Goal: Complete application form

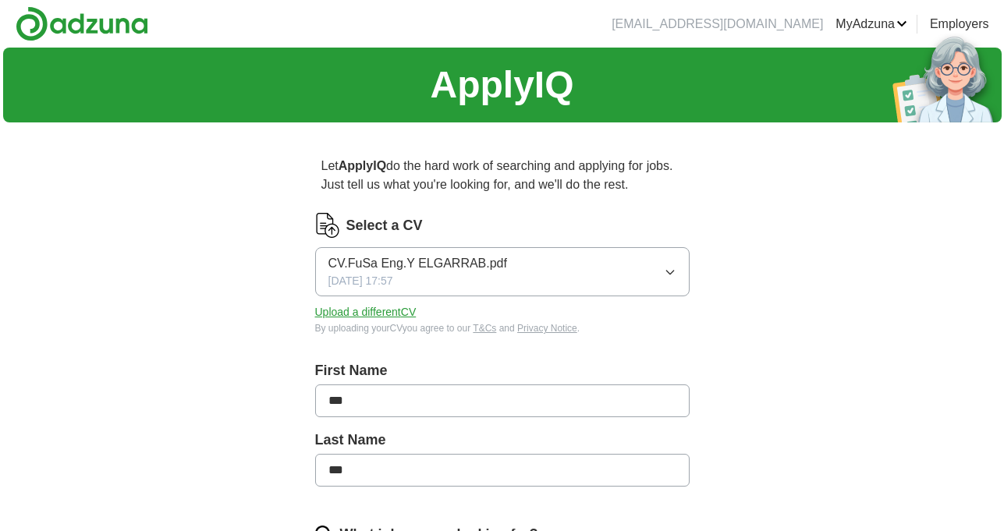
click at [389, 315] on button "Upload a different CV" at bounding box center [365, 312] width 101 height 16
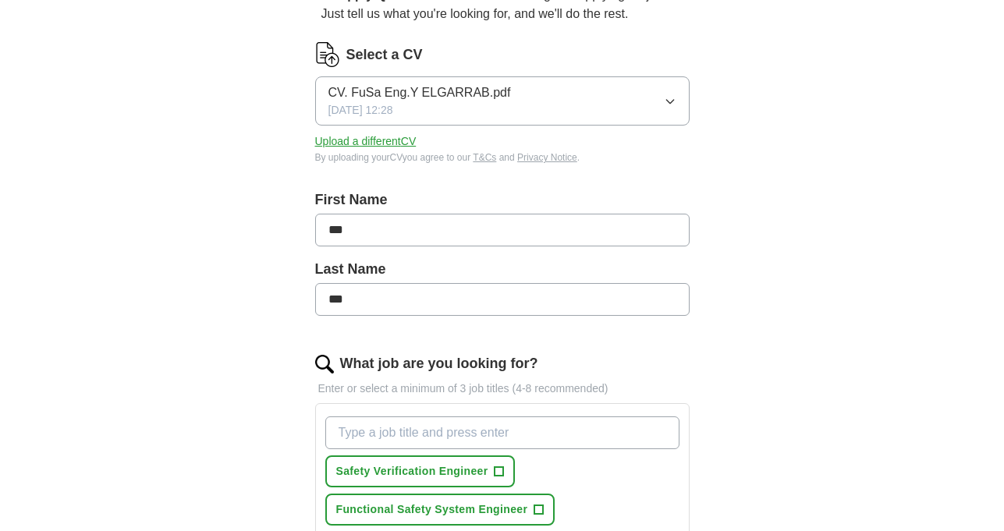
scroll to position [234, 0]
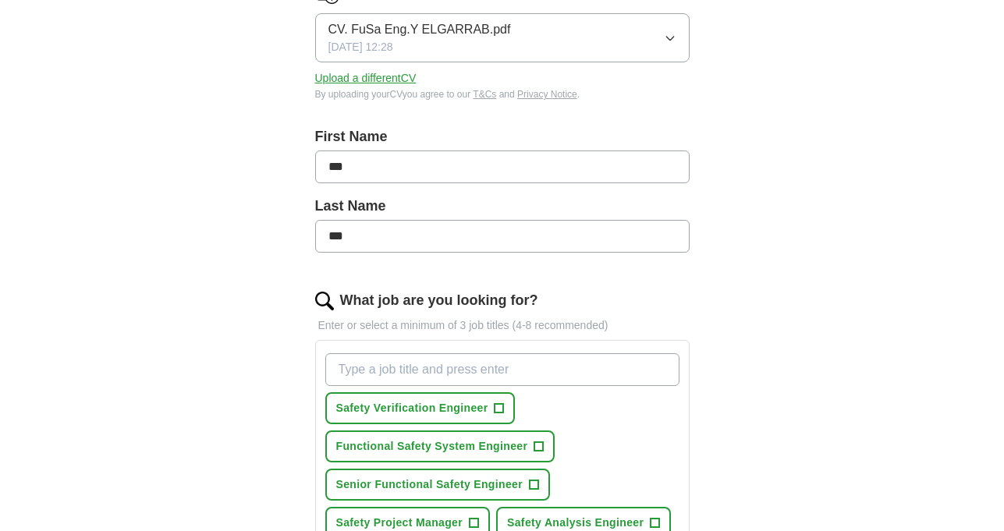
drag, startPoint x: 375, startPoint y: 169, endPoint x: 277, endPoint y: 171, distance: 98.3
click at [258, 172] on div "Let ApplyIQ do the hard work of searching and applying for jobs. Just tell us w…" at bounding box center [502, 464] width 499 height 1126
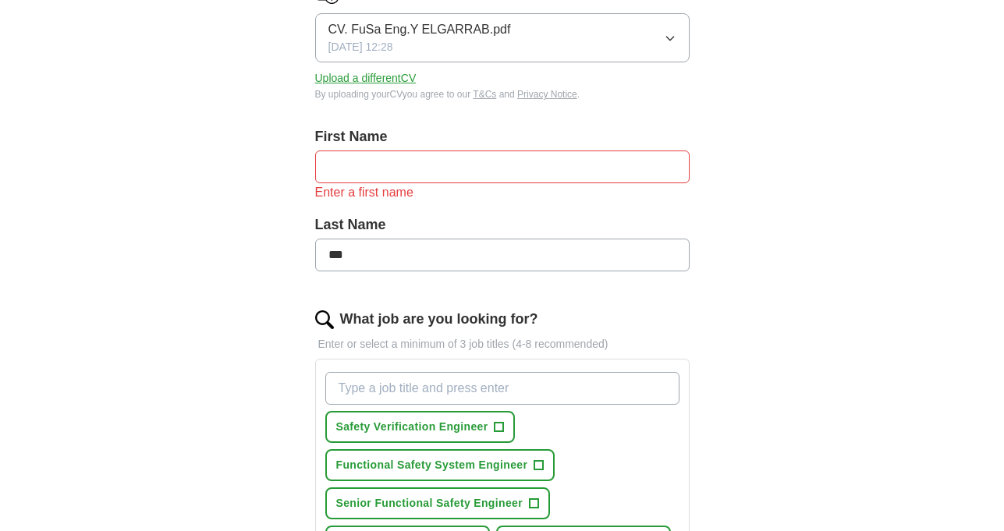
drag, startPoint x: 323, startPoint y: 247, endPoint x: 297, endPoint y: 245, distance: 26.6
click at [297, 245] on div "Let ApplyIQ do the hard work of searching and applying for jobs. Just tell us w…" at bounding box center [502, 473] width 499 height 1145
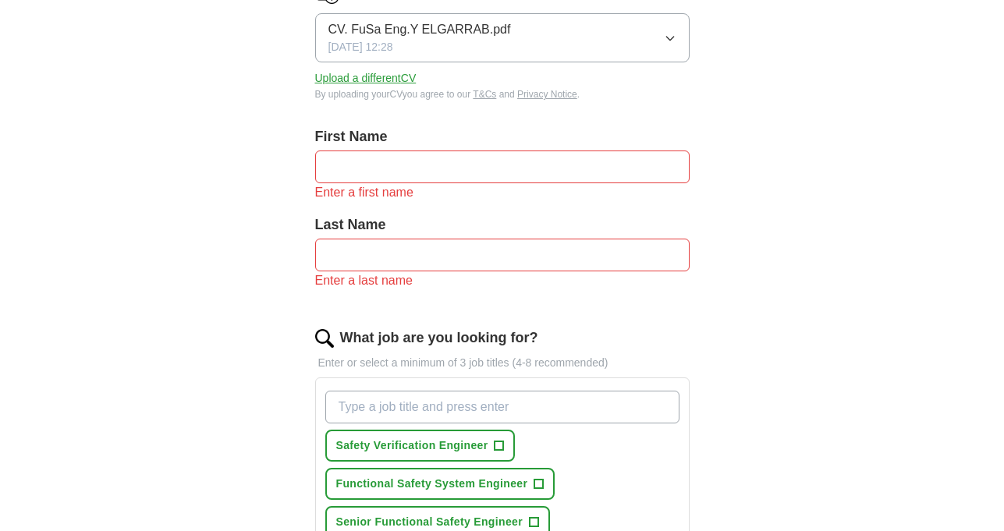
click at [383, 161] on input "text" at bounding box center [502, 167] width 375 height 33
type input "******"
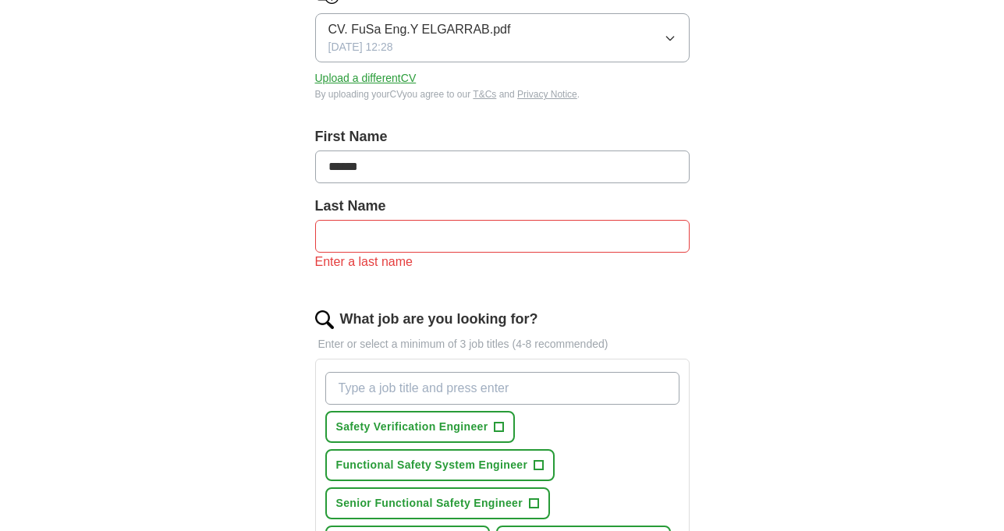
click at [403, 232] on input "text" at bounding box center [502, 236] width 375 height 33
type input "*********"
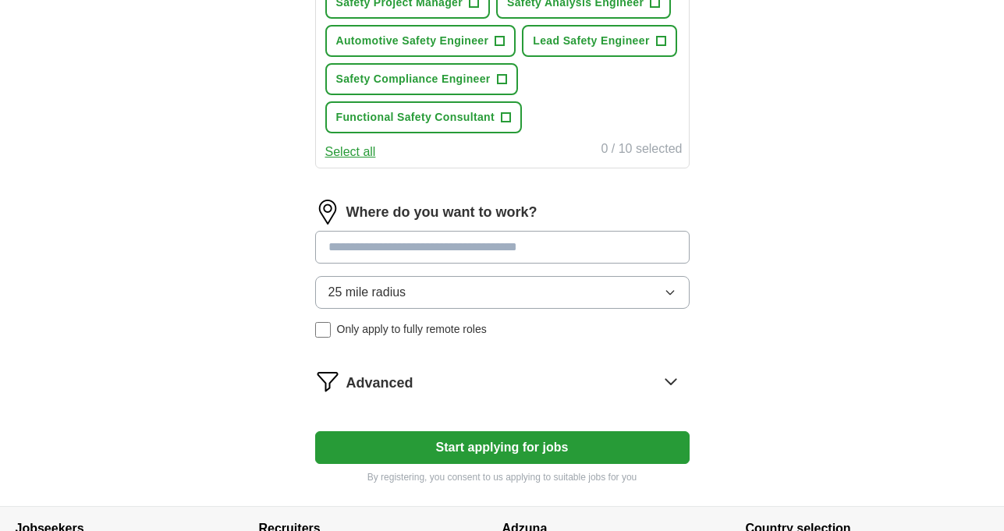
scroll to position [904, 0]
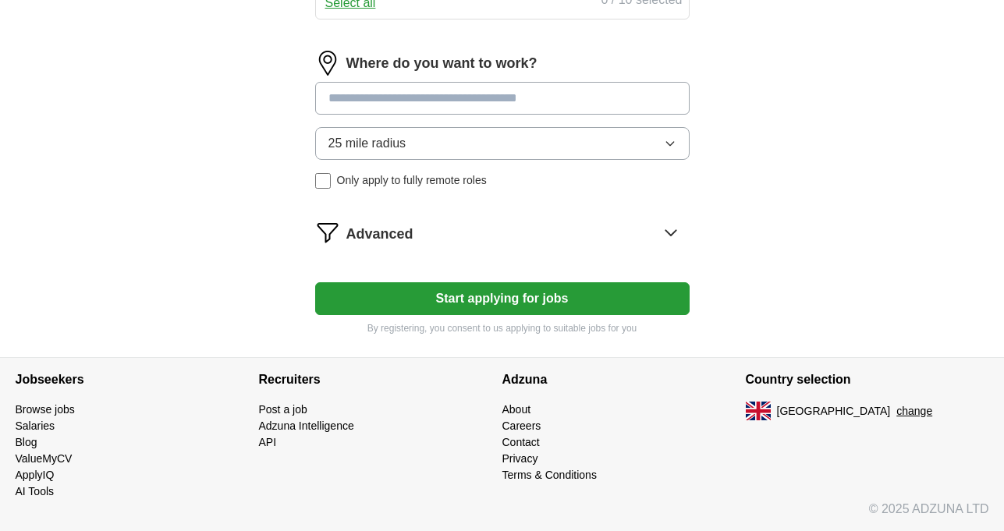
click at [577, 136] on button "25 mile radius" at bounding box center [502, 143] width 375 height 33
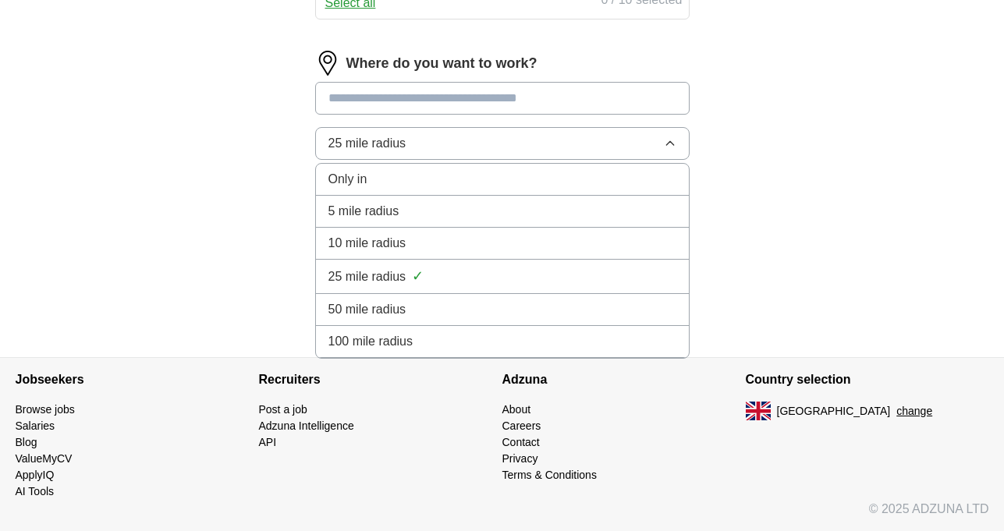
drag, startPoint x: 527, startPoint y: 352, endPoint x: 505, endPoint y: 345, distance: 23.0
click at [526, 351] on li "100 mile radius" at bounding box center [502, 342] width 373 height 32
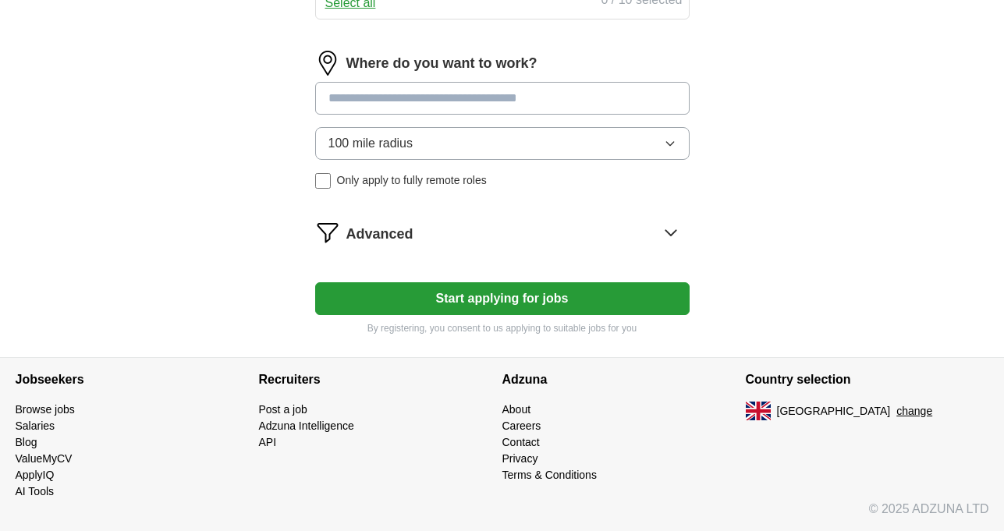
click at [565, 312] on button "Start applying for jobs" at bounding box center [502, 299] width 375 height 33
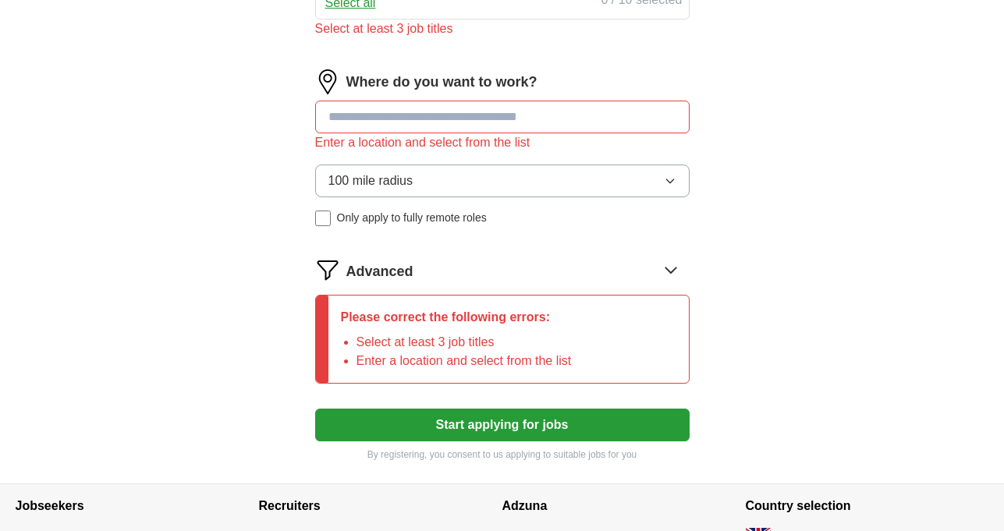
click at [427, 108] on input at bounding box center [502, 117] width 375 height 33
click at [568, 109] on input at bounding box center [502, 117] width 375 height 33
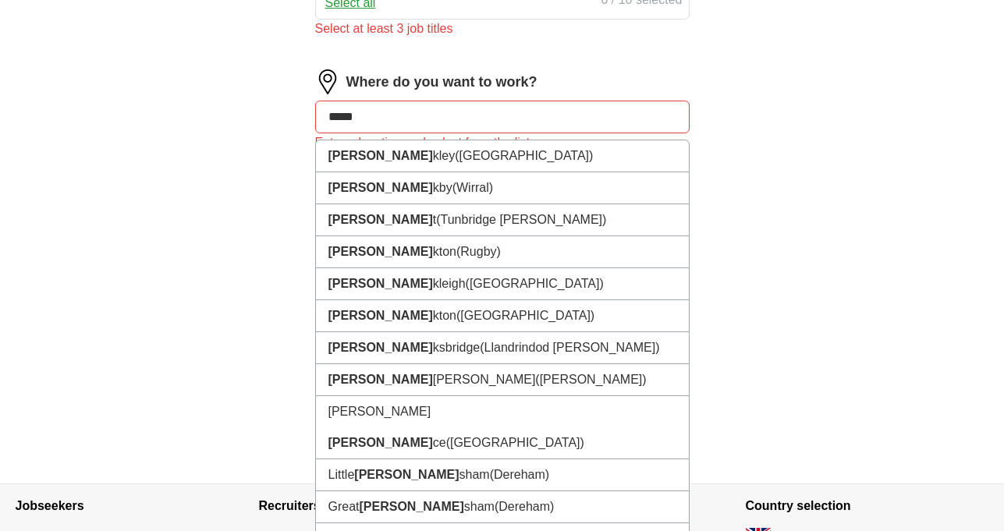
type input "******"
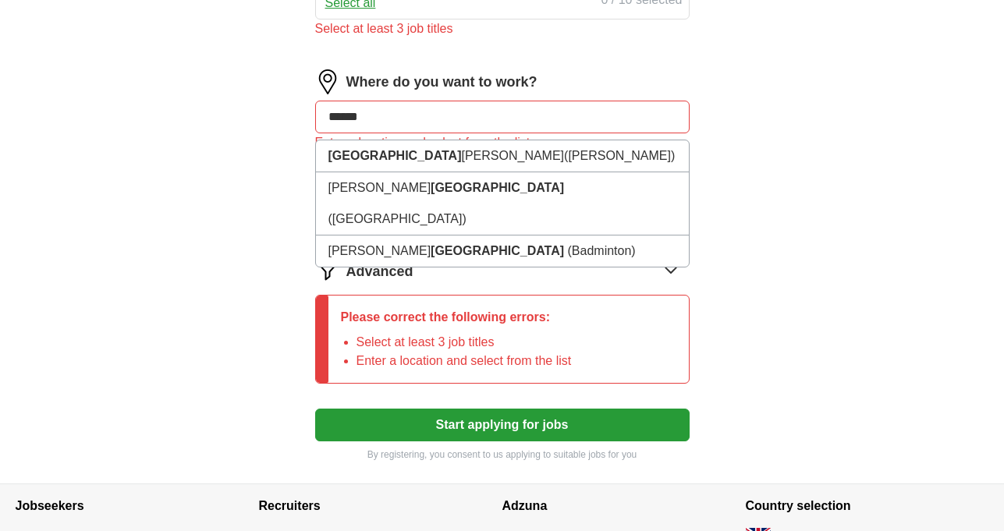
drag, startPoint x: 373, startPoint y: 104, endPoint x: 283, endPoint y: 117, distance: 90.7
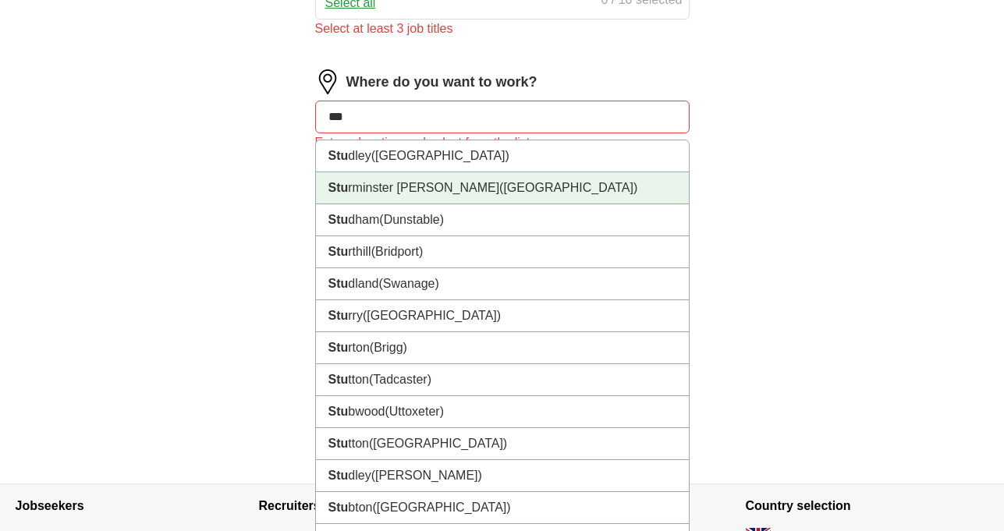
type input "****"
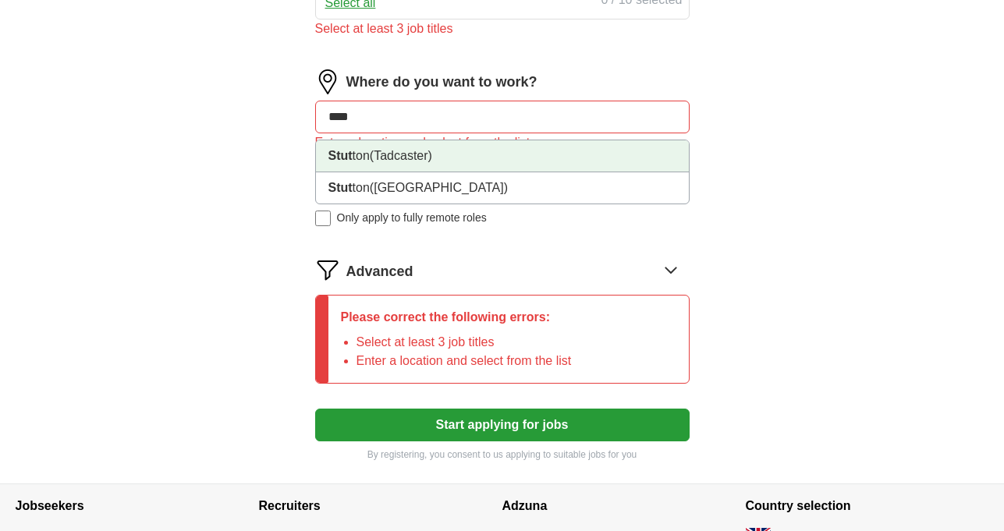
click at [579, 155] on li "Stut ton (Tadcaster)" at bounding box center [502, 156] width 373 height 32
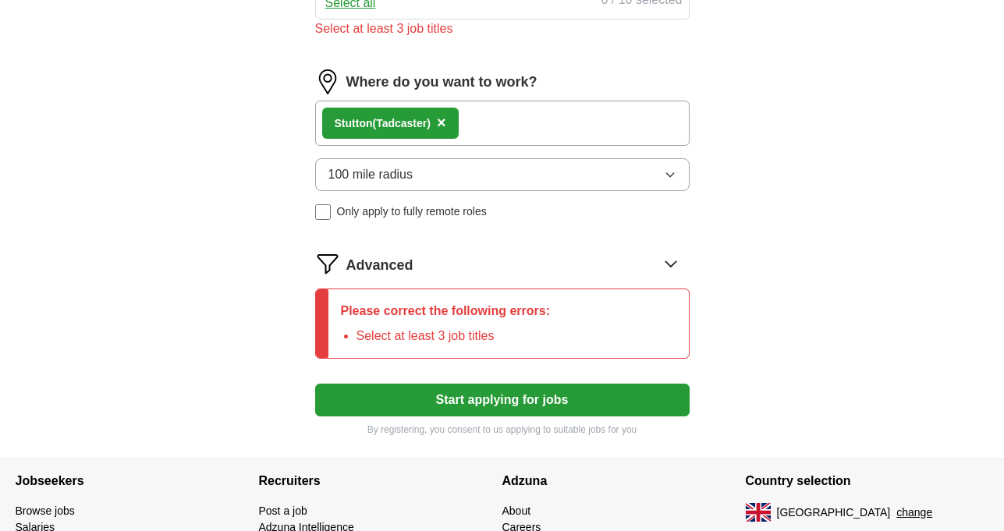
click at [470, 399] on button "Start applying for jobs" at bounding box center [502, 400] width 375 height 33
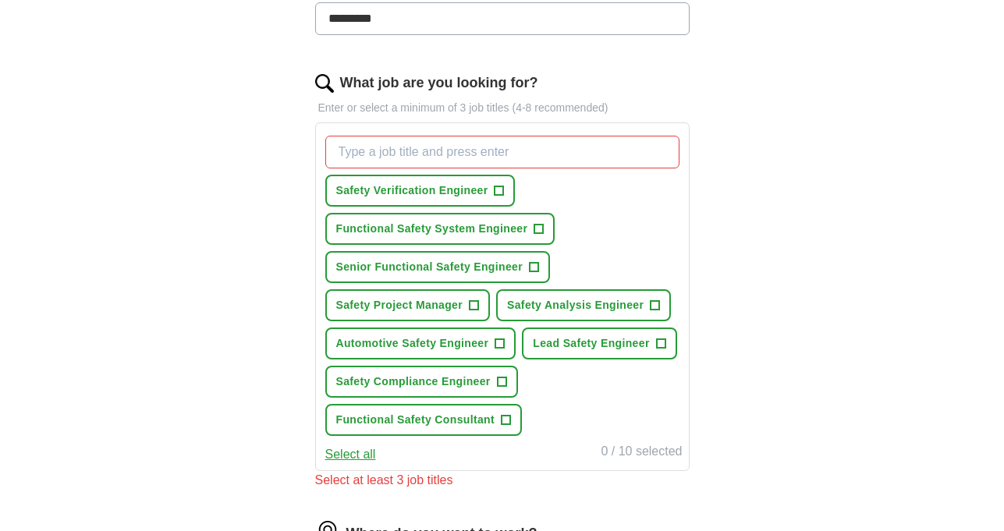
scroll to position [468, 0]
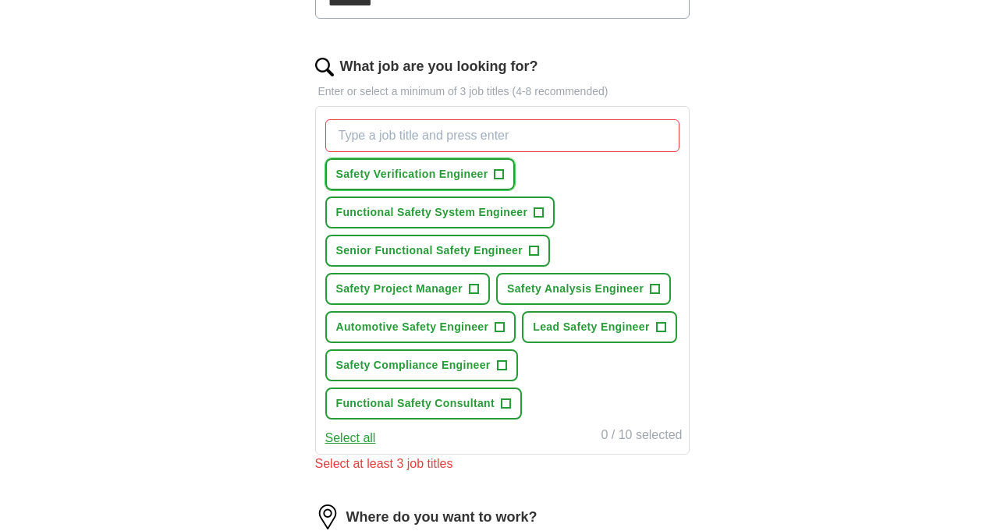
click at [421, 169] on span "Safety Verification Engineer" at bounding box center [412, 174] width 152 height 16
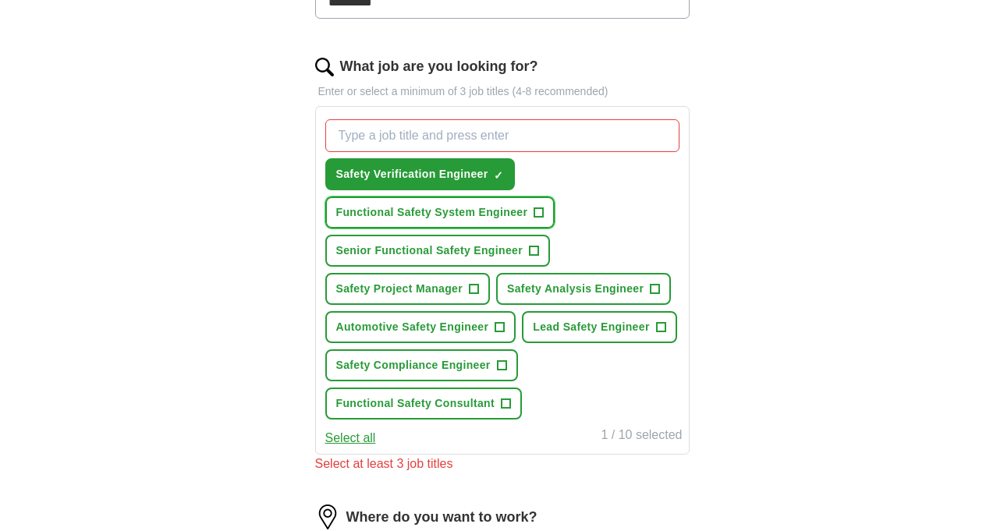
click at [425, 209] on span "Functional Safety System Engineer" at bounding box center [432, 212] width 192 height 16
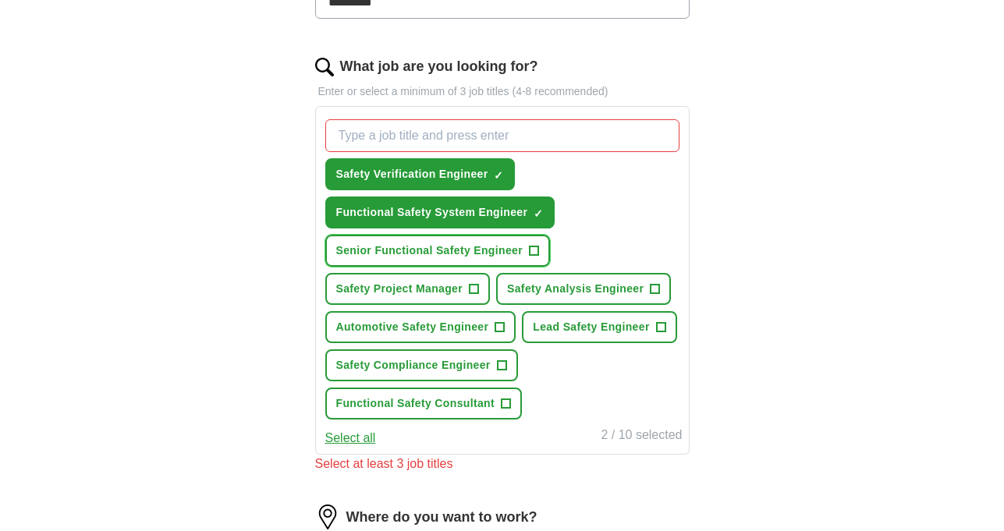
click at [428, 253] on span "Senior Functional Safety Engineer" at bounding box center [429, 251] width 187 height 16
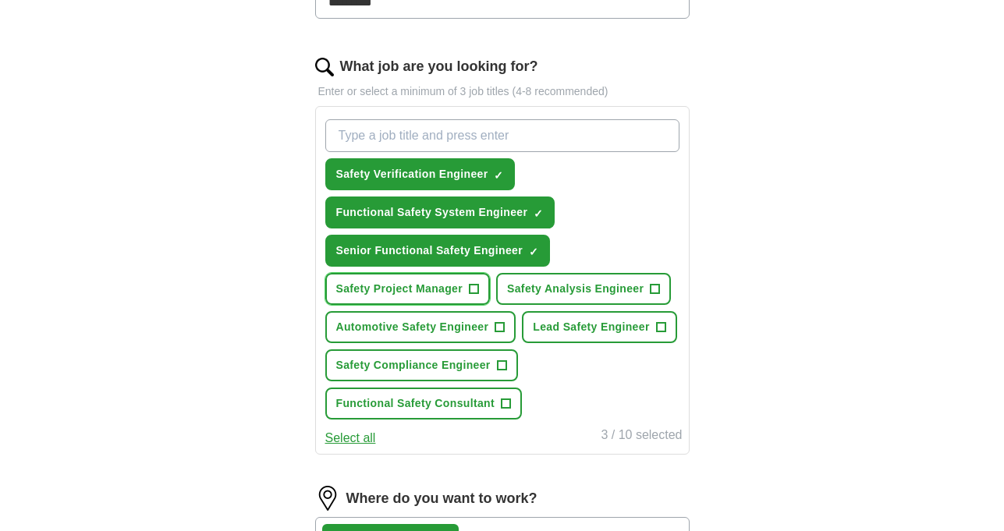
click at [413, 293] on span "Safety Project Manager" at bounding box center [399, 289] width 127 height 16
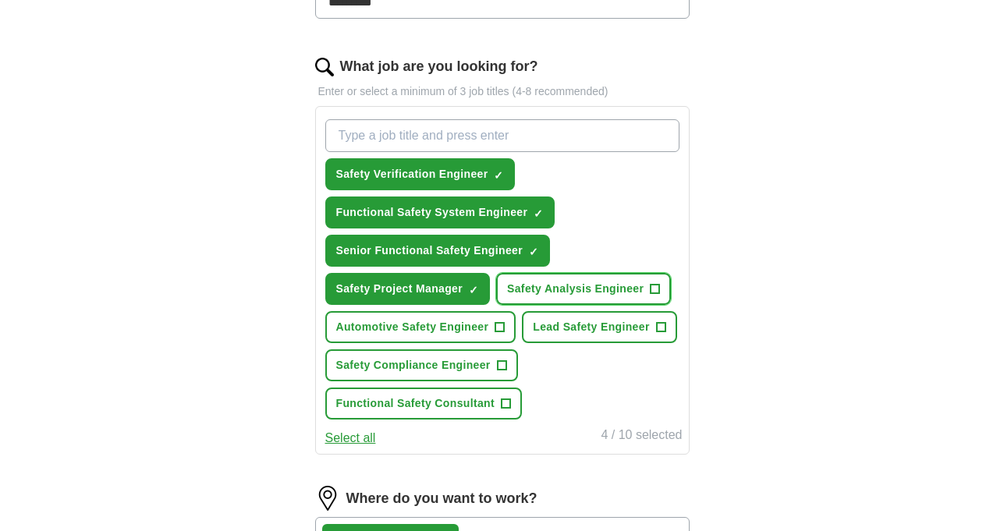
drag, startPoint x: 613, startPoint y: 294, endPoint x: 601, endPoint y: 305, distance: 16.6
click at [612, 297] on span "Safety Analysis Engineer" at bounding box center [575, 289] width 137 height 16
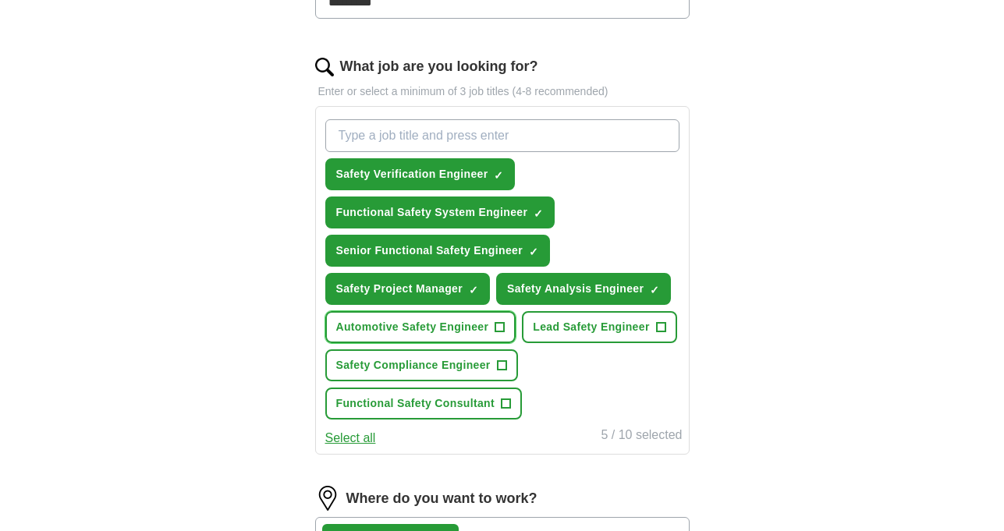
drag, startPoint x: 411, startPoint y: 317, endPoint x: 431, endPoint y: 313, distance: 20.7
click at [425, 313] on button "Automotive Safety Engineer +" at bounding box center [420, 327] width 191 height 32
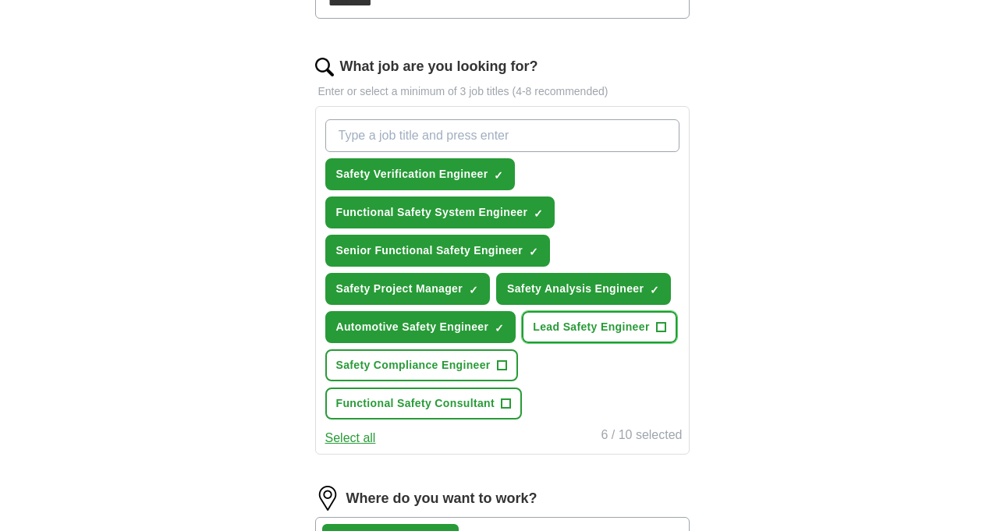
drag, startPoint x: 641, startPoint y: 323, endPoint x: 599, endPoint y: 335, distance: 43.7
click at [617, 332] on span "Lead Safety Engineer" at bounding box center [591, 327] width 116 height 16
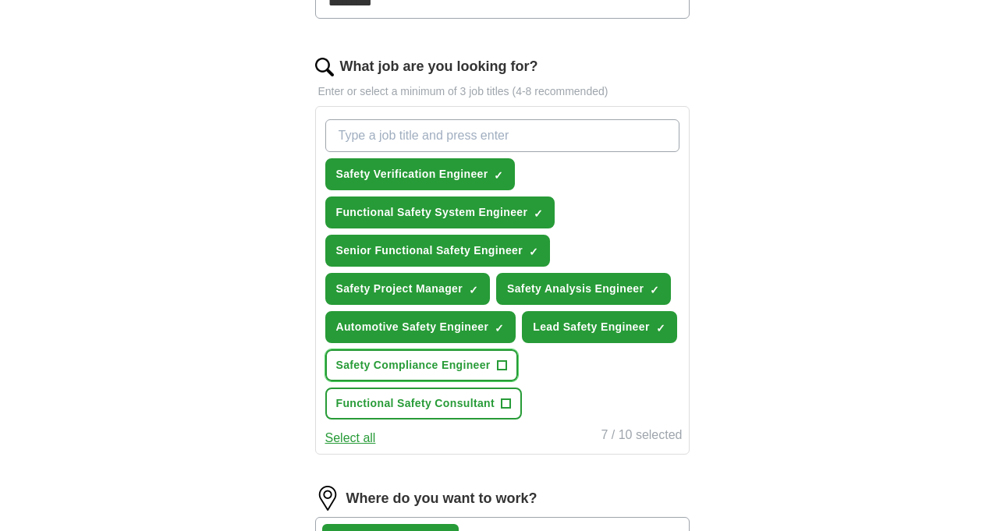
click at [411, 361] on span "Safety Compliance Engineer" at bounding box center [413, 365] width 155 height 16
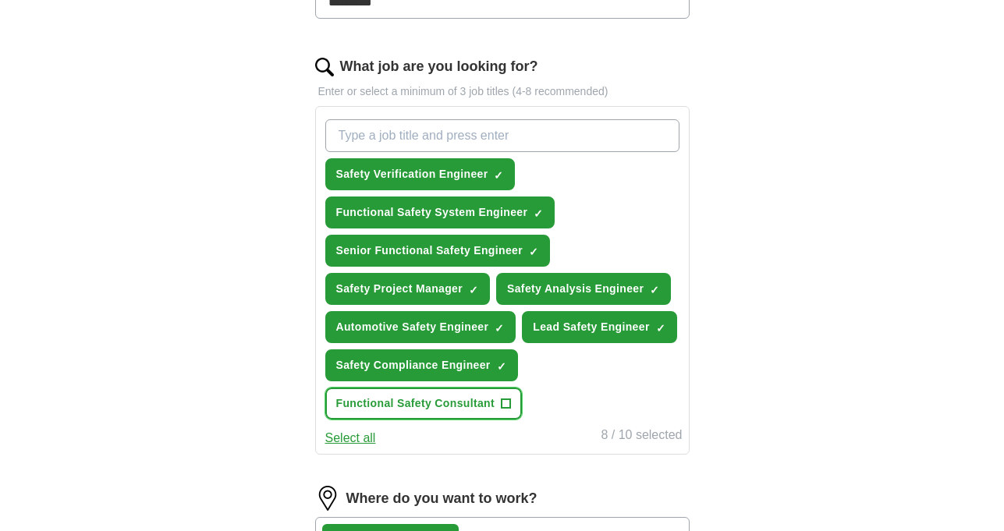
drag, startPoint x: 413, startPoint y: 394, endPoint x: 419, endPoint y: 376, distance: 19.0
click at [413, 391] on button "Functional Safety Consultant +" at bounding box center [423, 404] width 197 height 32
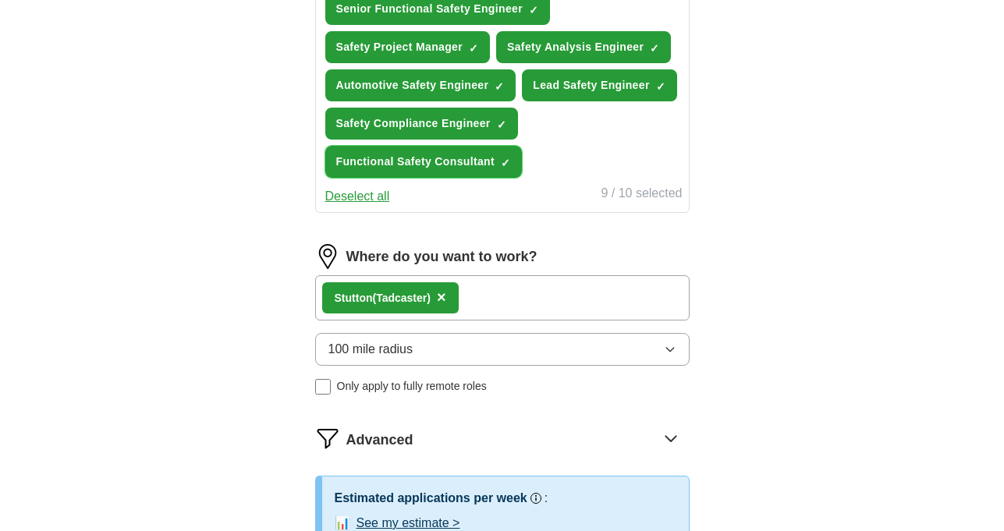
scroll to position [690, 0]
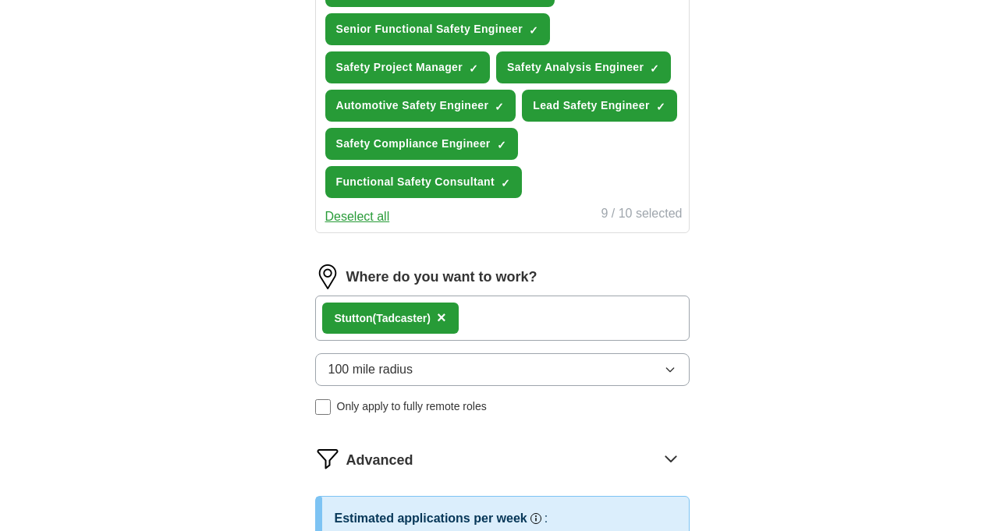
click at [446, 318] on span "×" at bounding box center [441, 317] width 9 height 17
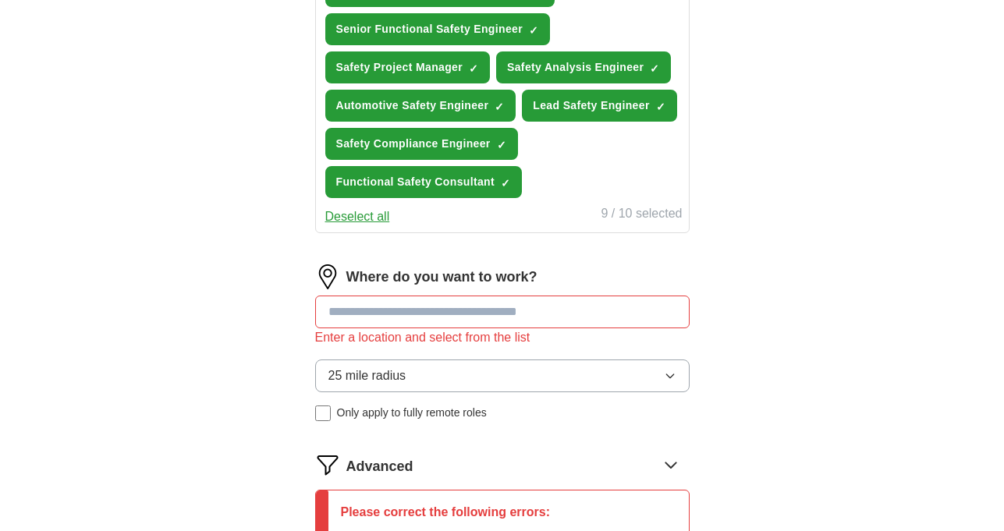
click at [492, 322] on input at bounding box center [502, 312] width 375 height 33
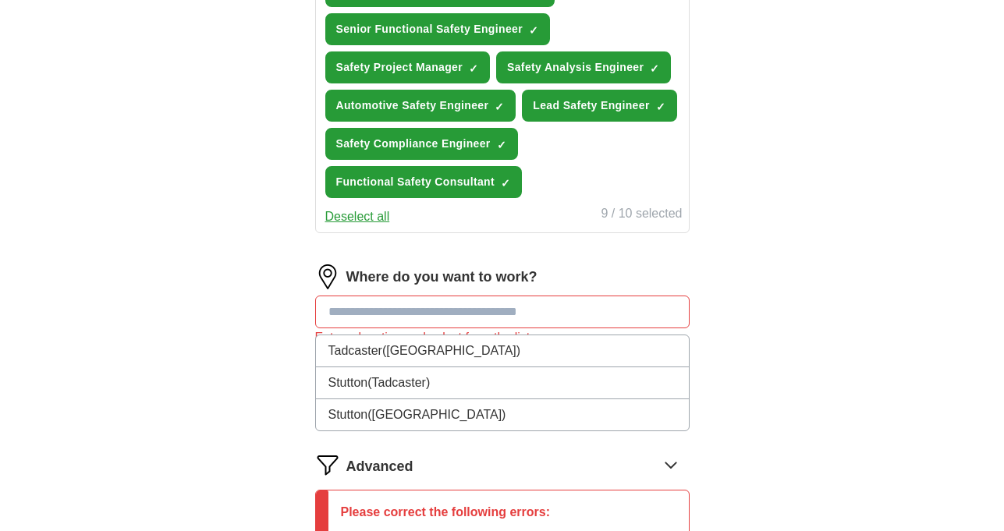
click at [494, 324] on input at bounding box center [502, 312] width 375 height 33
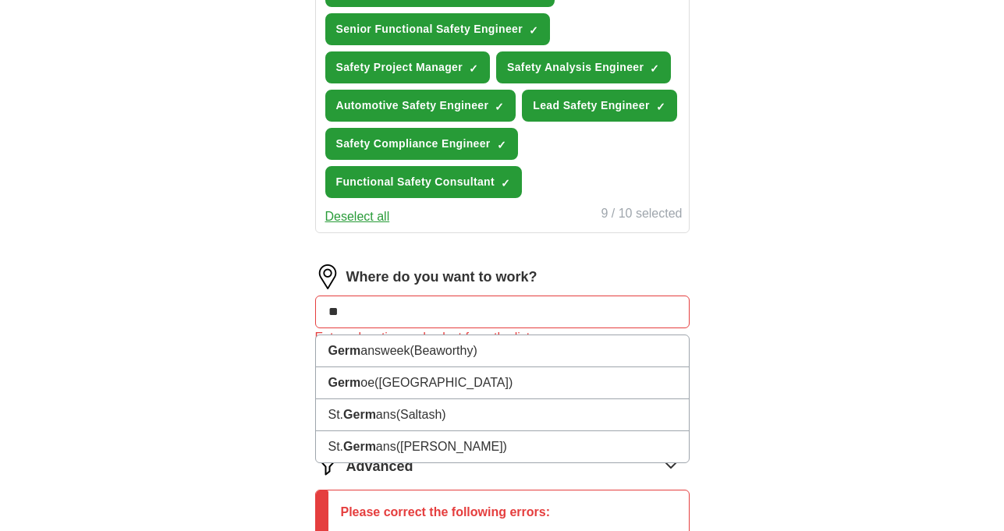
type input "*"
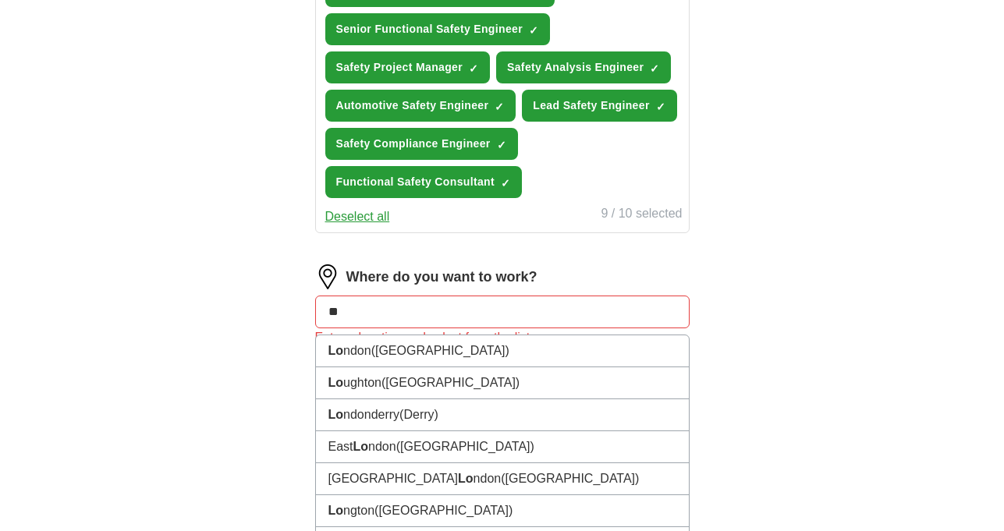
type input "***"
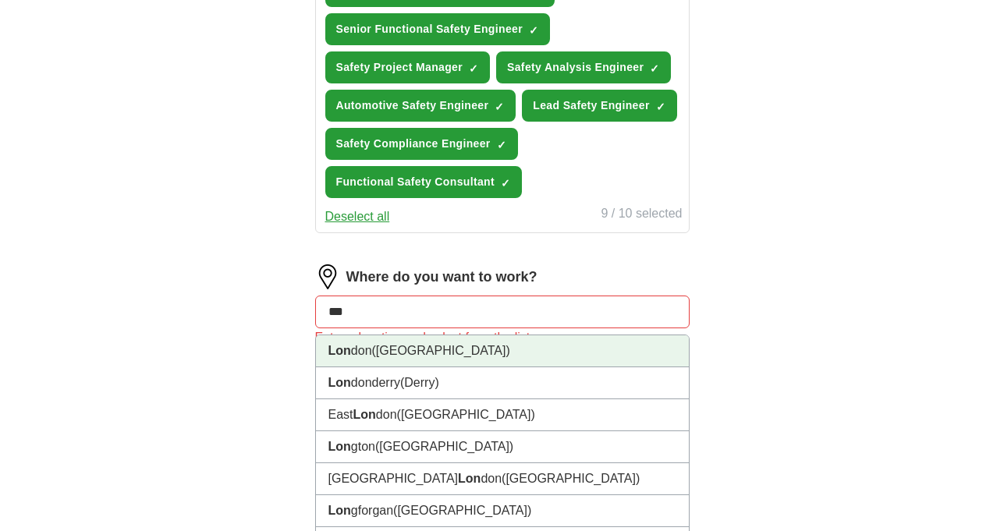
click at [486, 349] on li "Lon don ([GEOGRAPHIC_DATA])" at bounding box center [502, 352] width 373 height 32
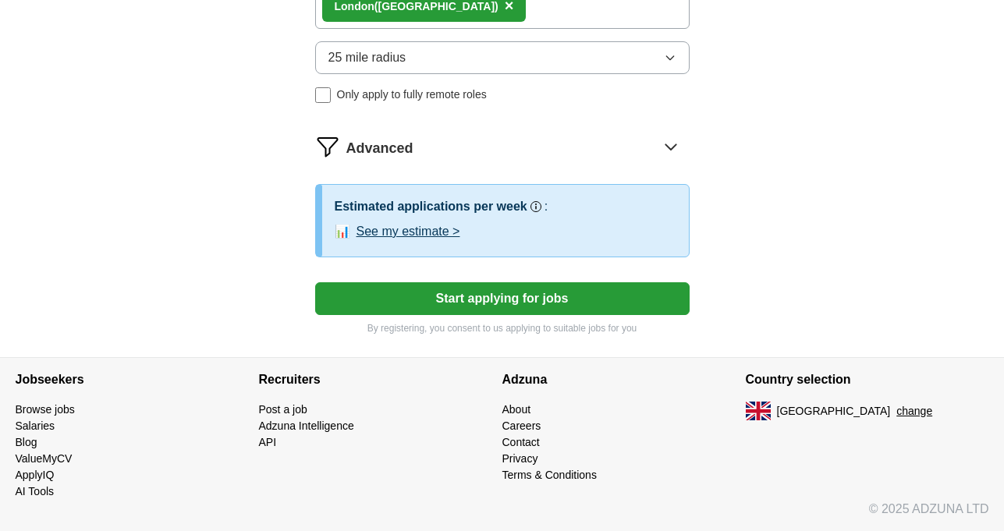
click at [472, 306] on button "Start applying for jobs" at bounding box center [502, 299] width 375 height 33
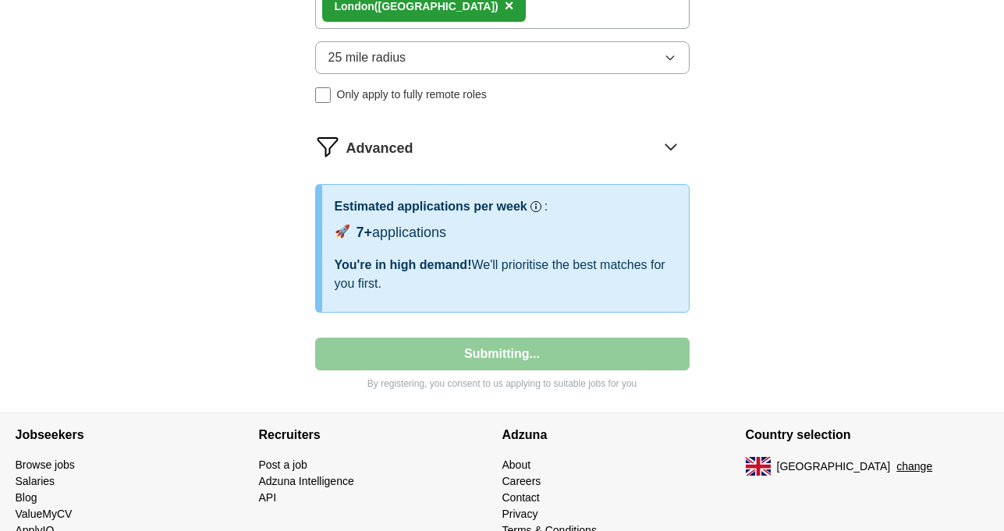
select select "**"
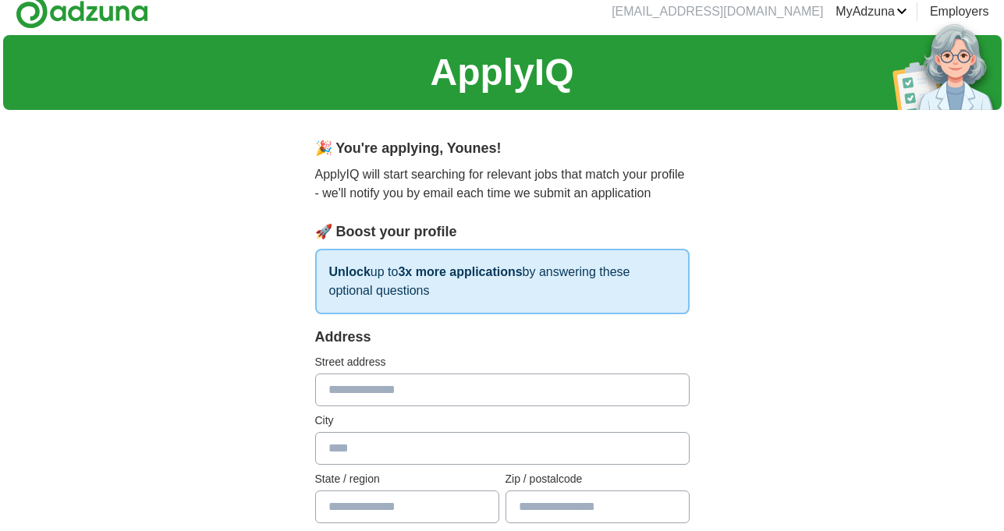
scroll to position [0, 0]
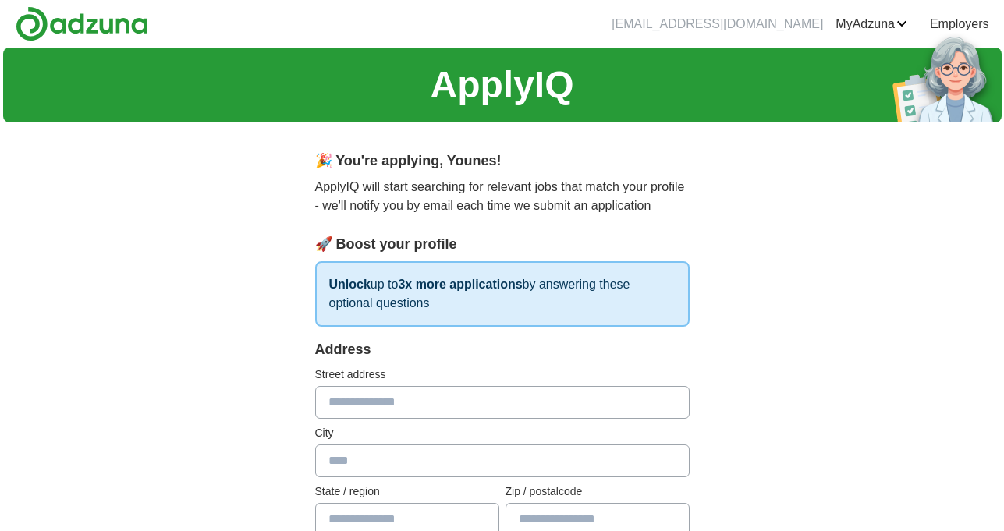
click at [0, 0] on link "Logout" at bounding box center [0, 0] width 0 height 0
